Goal: Information Seeking & Learning: Learn about a topic

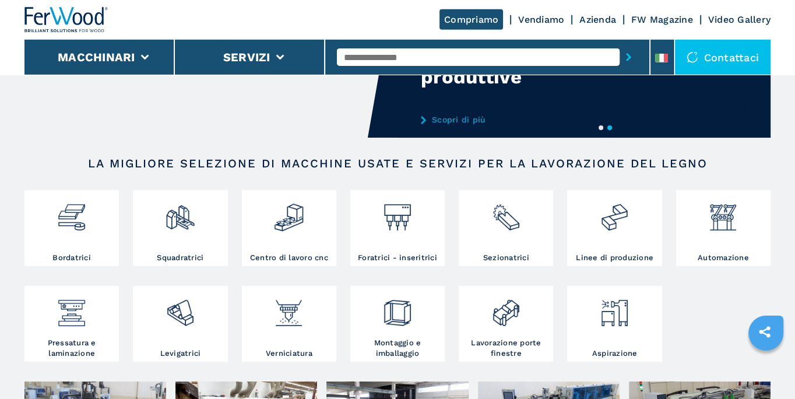
scroll to position [125, 0]
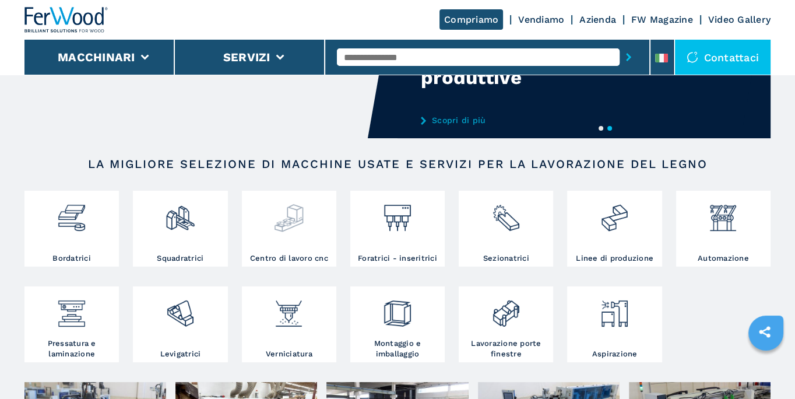
click at [289, 225] on img at bounding box center [288, 214] width 31 height 40
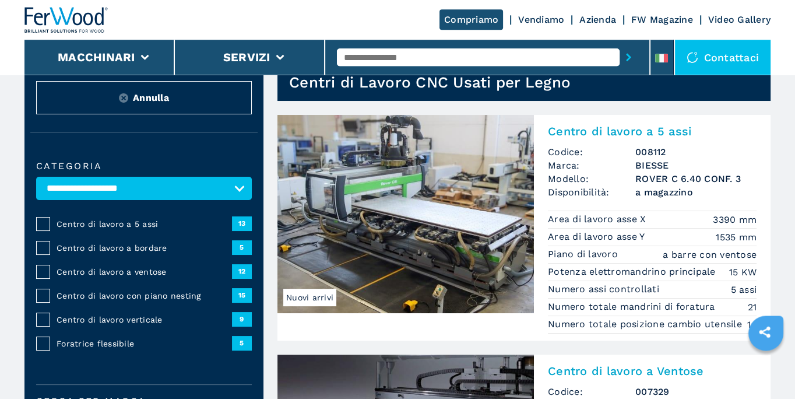
scroll to position [62, 0]
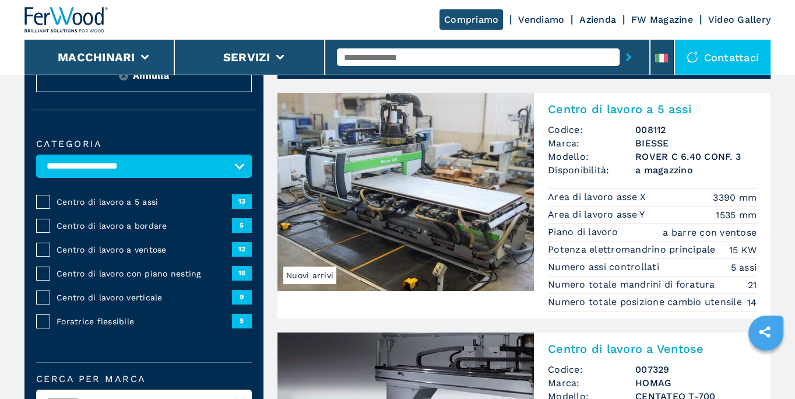
click at [72, 201] on span "Centro di lavoro a 5 assi" at bounding box center [144, 202] width 175 height 12
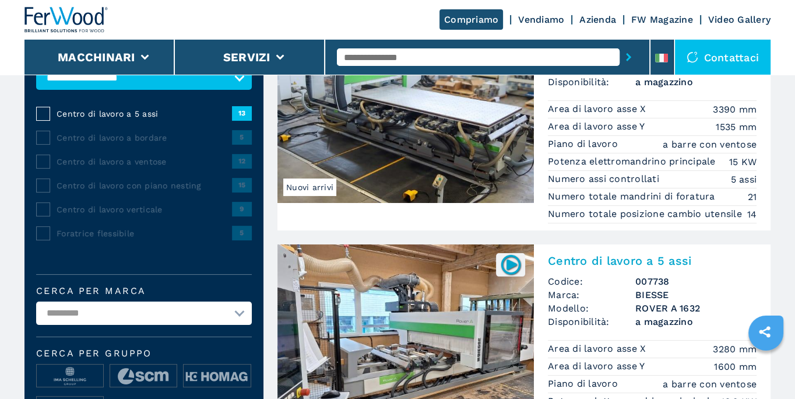
scroll to position [188, 0]
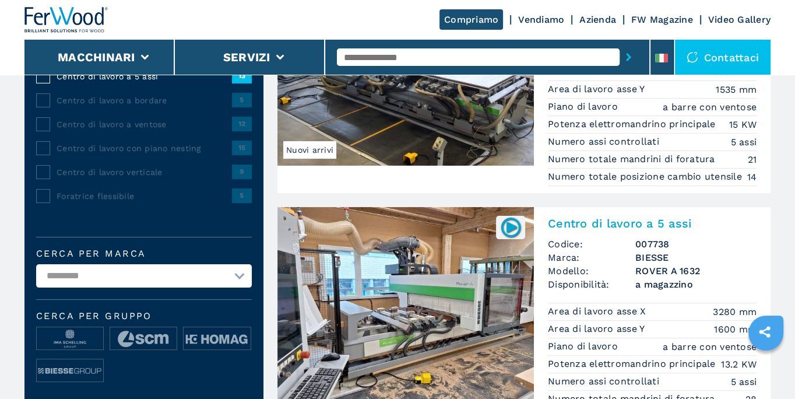
click at [36, 264] on select "**********" at bounding box center [144, 275] width 216 height 23
select select "***"
click option "***" at bounding box center [0, 0] width 0 height 0
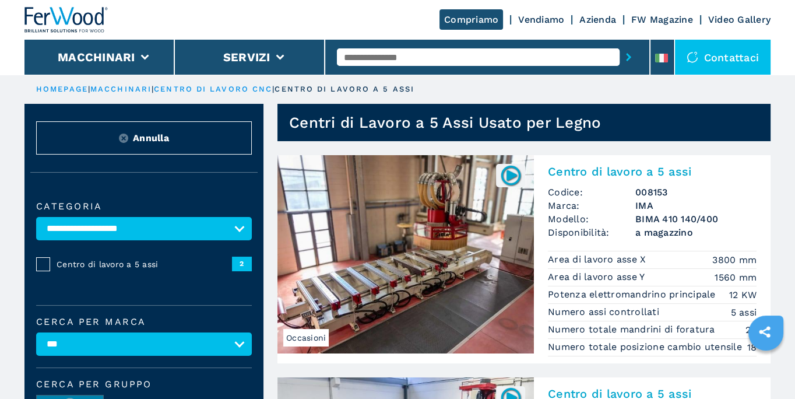
scroll to position [62, 0]
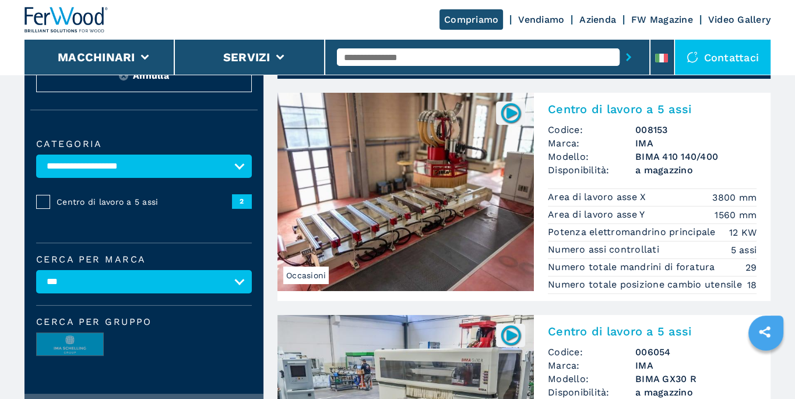
click at [462, 196] on img at bounding box center [405, 192] width 257 height 198
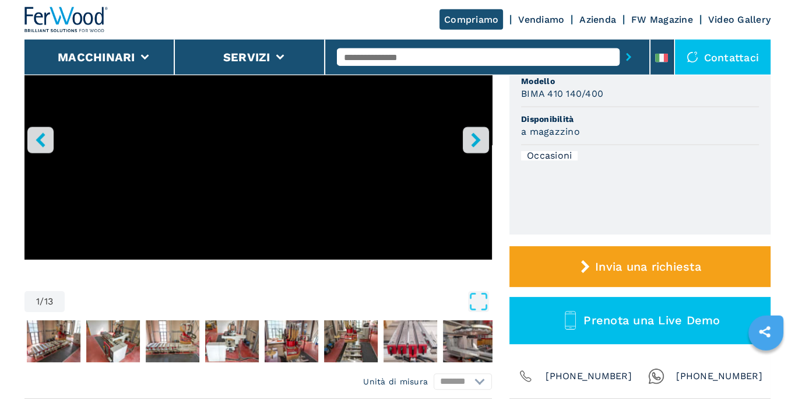
scroll to position [251, 0]
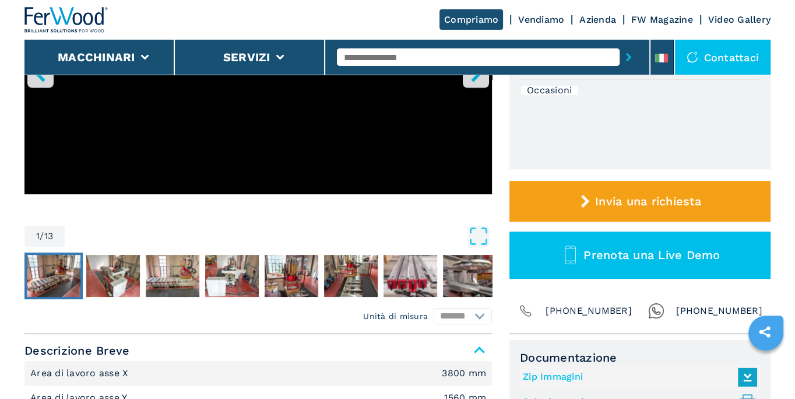
click at [47, 276] on img "Go to Slide 2" at bounding box center [54, 276] width 54 height 42
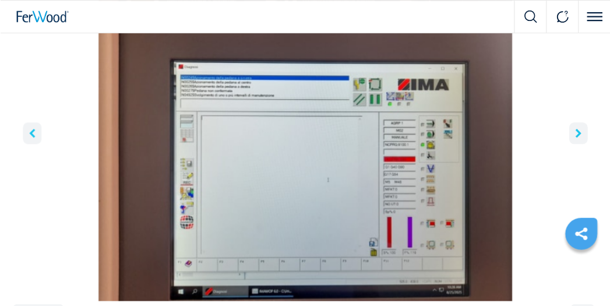
scroll to position [125, 0]
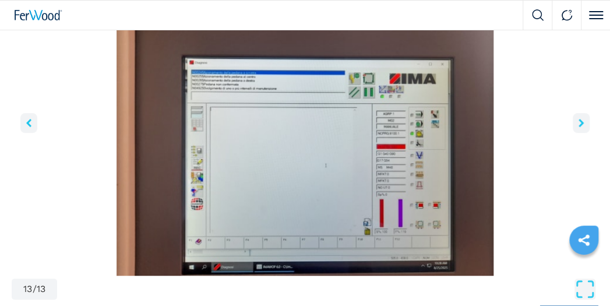
click at [578, 122] on button "right-button" at bounding box center [581, 123] width 17 height 20
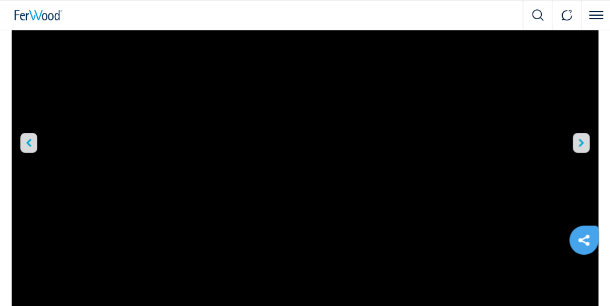
click at [581, 143] on icon "right-button" at bounding box center [581, 143] width 5 height 8
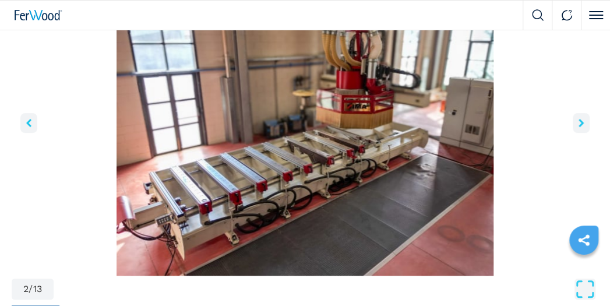
click at [581, 143] on img "Go to Slide 2" at bounding box center [305, 134] width 587 height 283
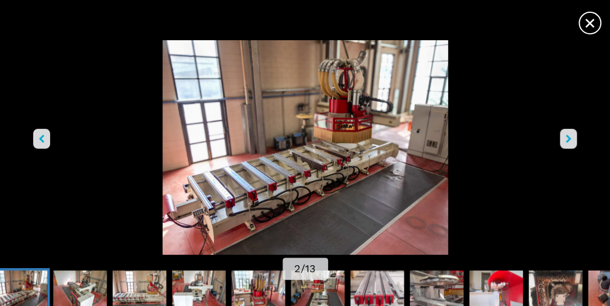
click at [599, 21] on span "×" at bounding box center [590, 20] width 20 height 20
